Goal: Task Accomplishment & Management: Use online tool/utility

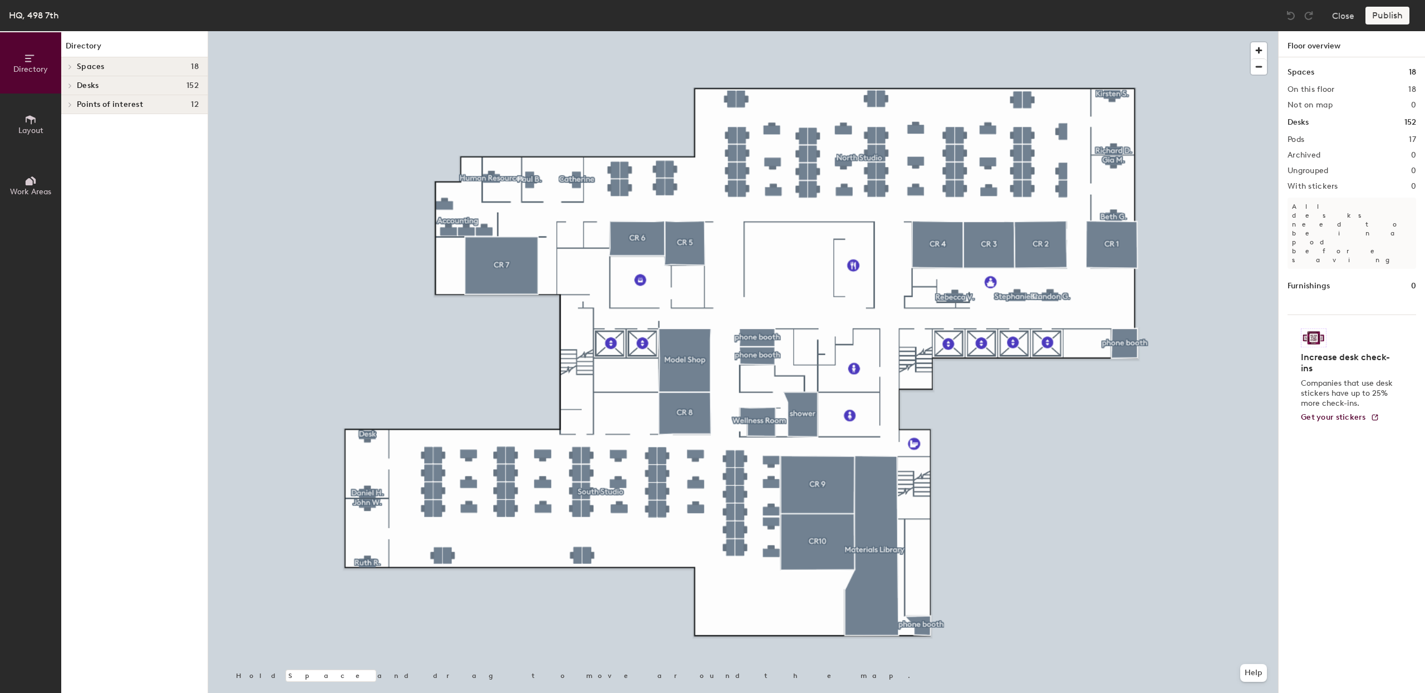
click at [79, 105] on span "Points of interest" at bounding box center [110, 104] width 66 height 9
click at [85, 85] on span "Desks" at bounding box center [88, 85] width 22 height 9
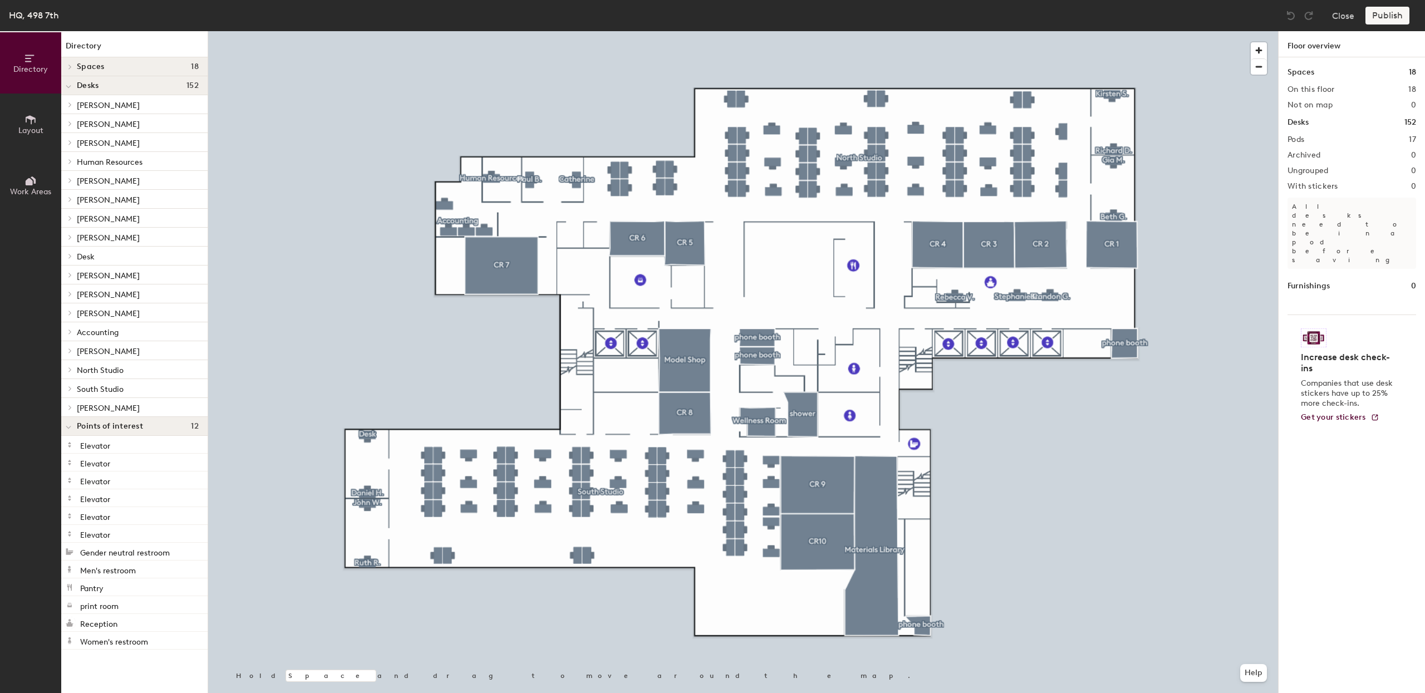
click at [88, 62] on span "Spaces" at bounding box center [91, 66] width 28 height 9
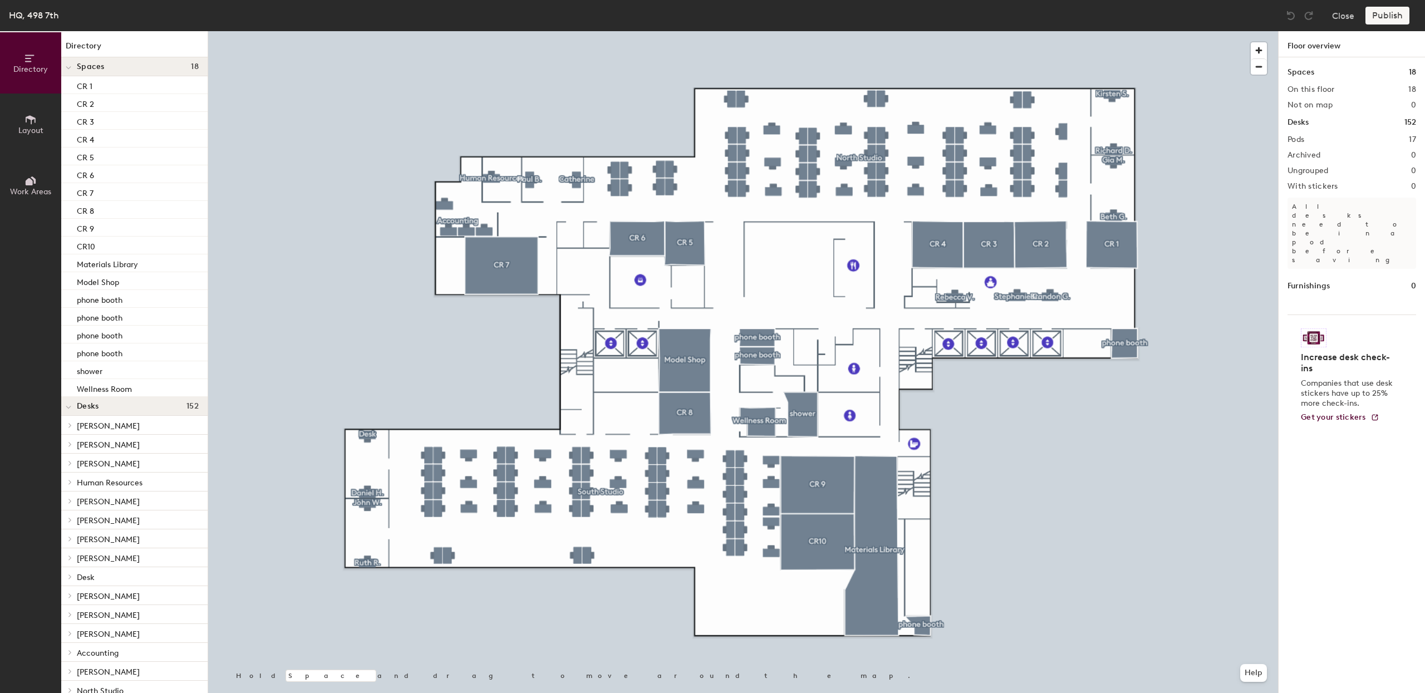
click at [43, 115] on button "Layout" at bounding box center [30, 123] width 61 height 61
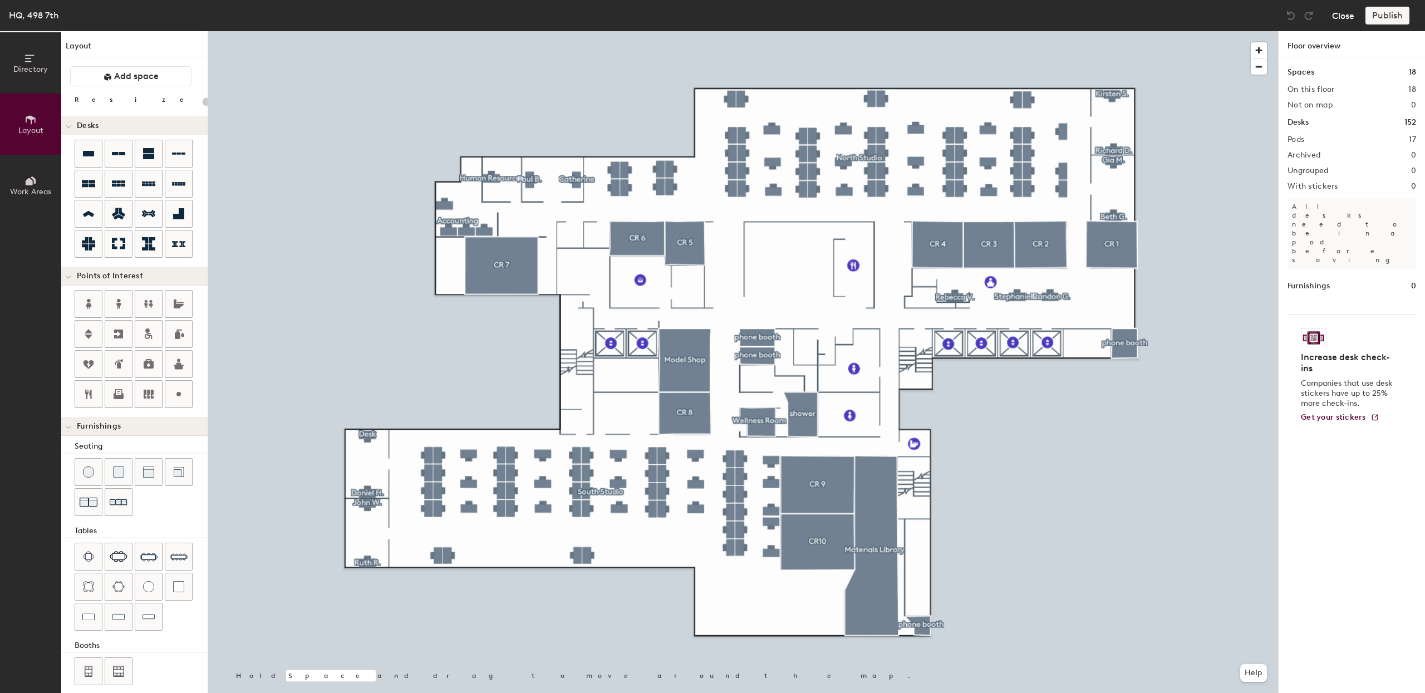
click at [1348, 18] on button "Close" at bounding box center [1343, 16] width 22 height 18
type input "20"
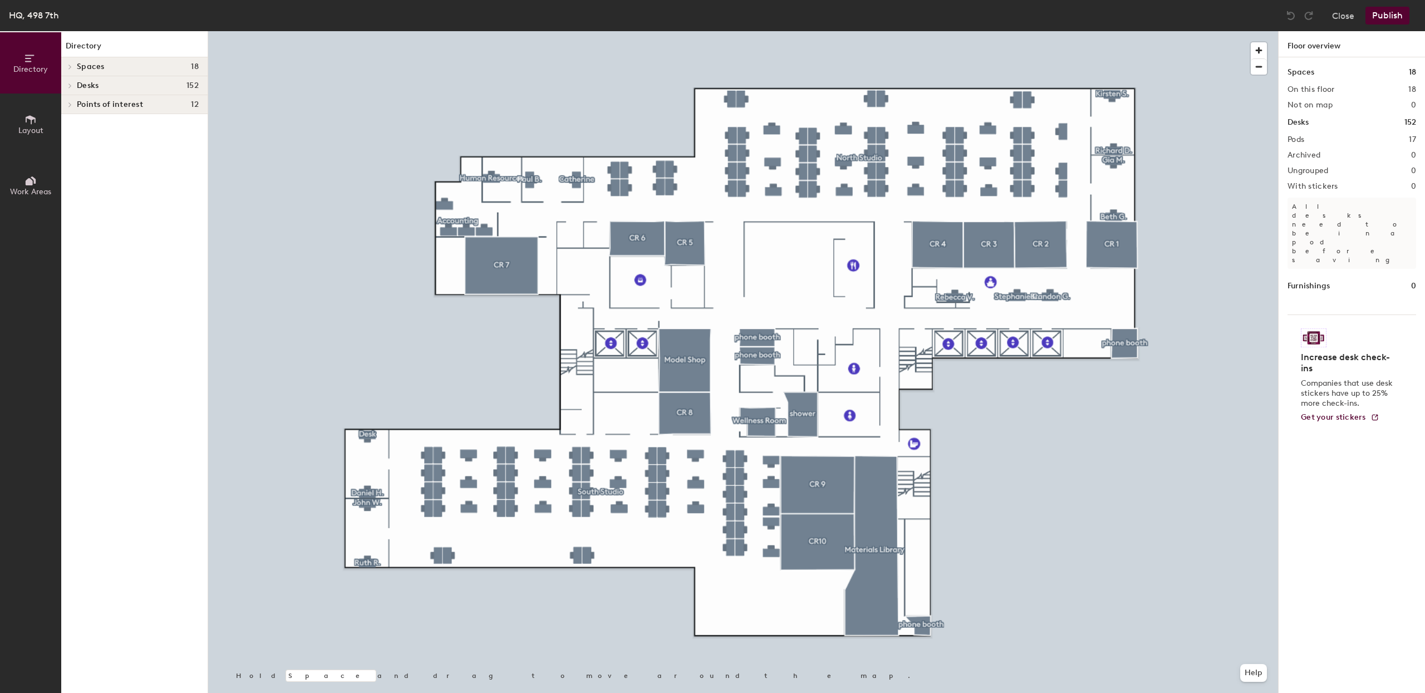
click at [26, 121] on icon at bounding box center [31, 119] width 10 height 9
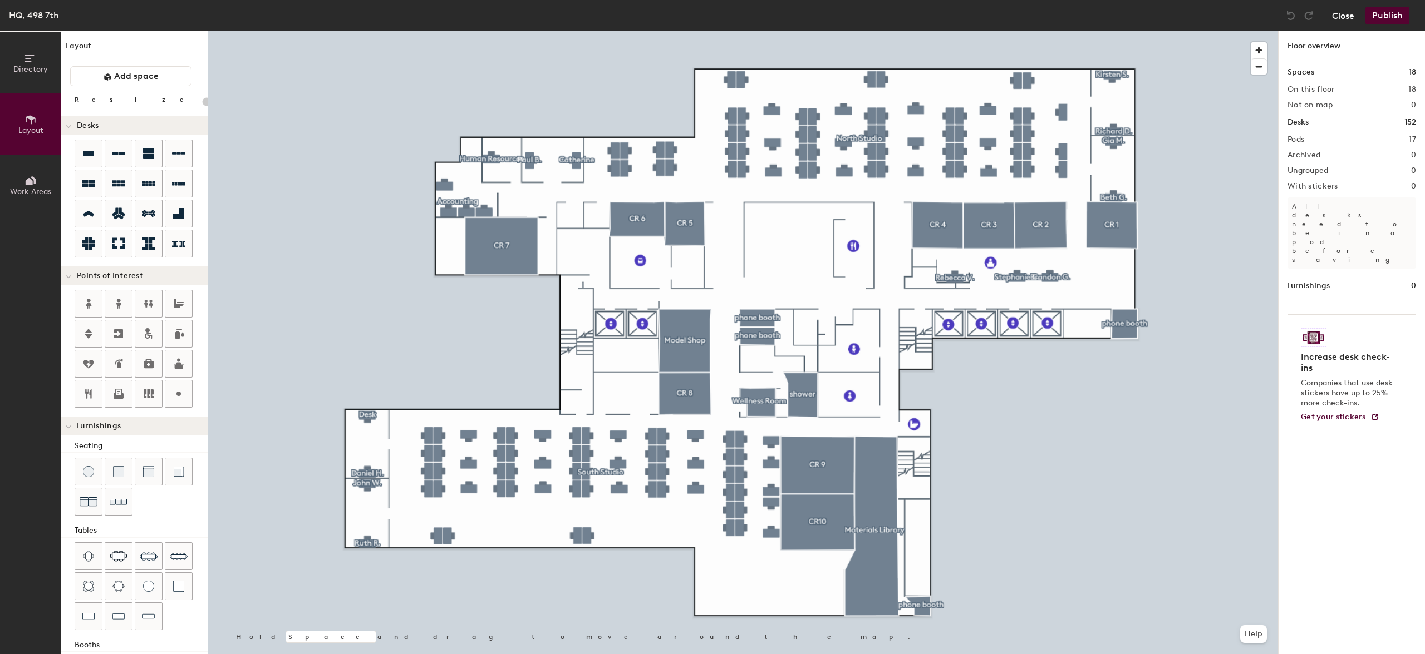
click at [1336, 19] on button "Close" at bounding box center [1343, 16] width 22 height 18
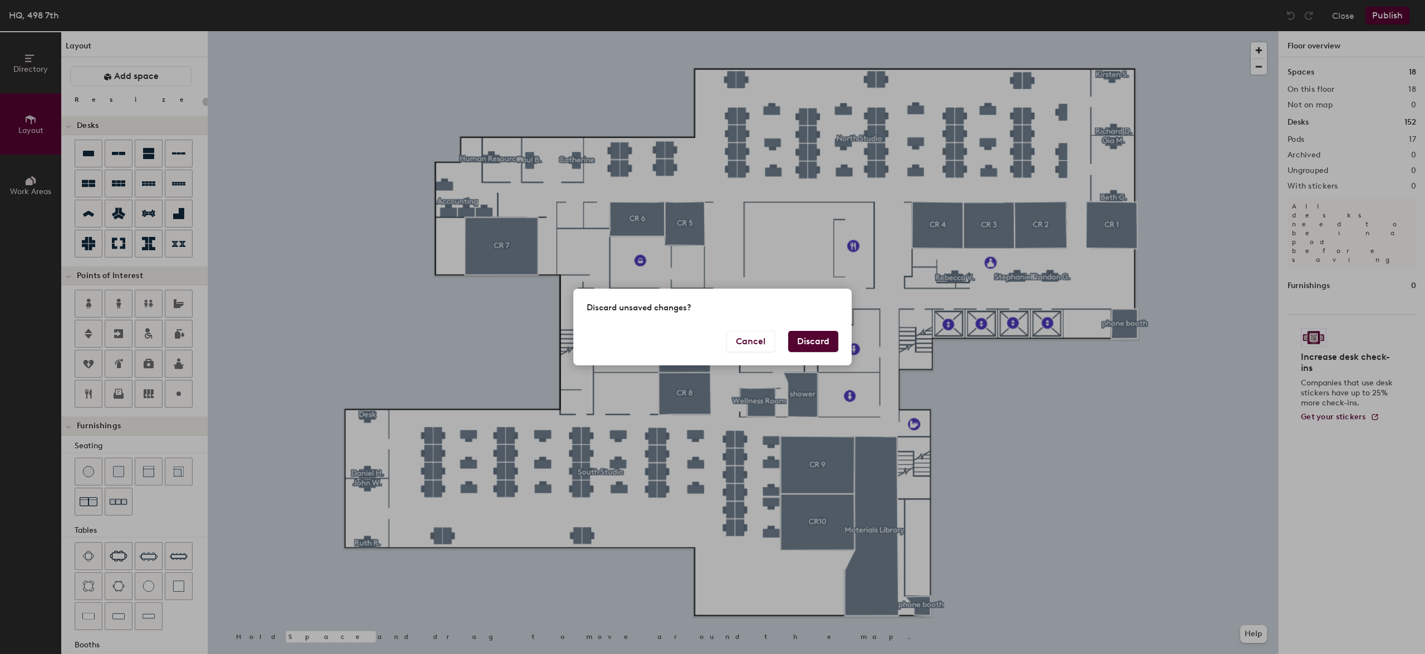
click at [803, 347] on button "Discard" at bounding box center [813, 341] width 50 height 21
type input "20"
